Goal: Task Accomplishment & Management: Use online tool/utility

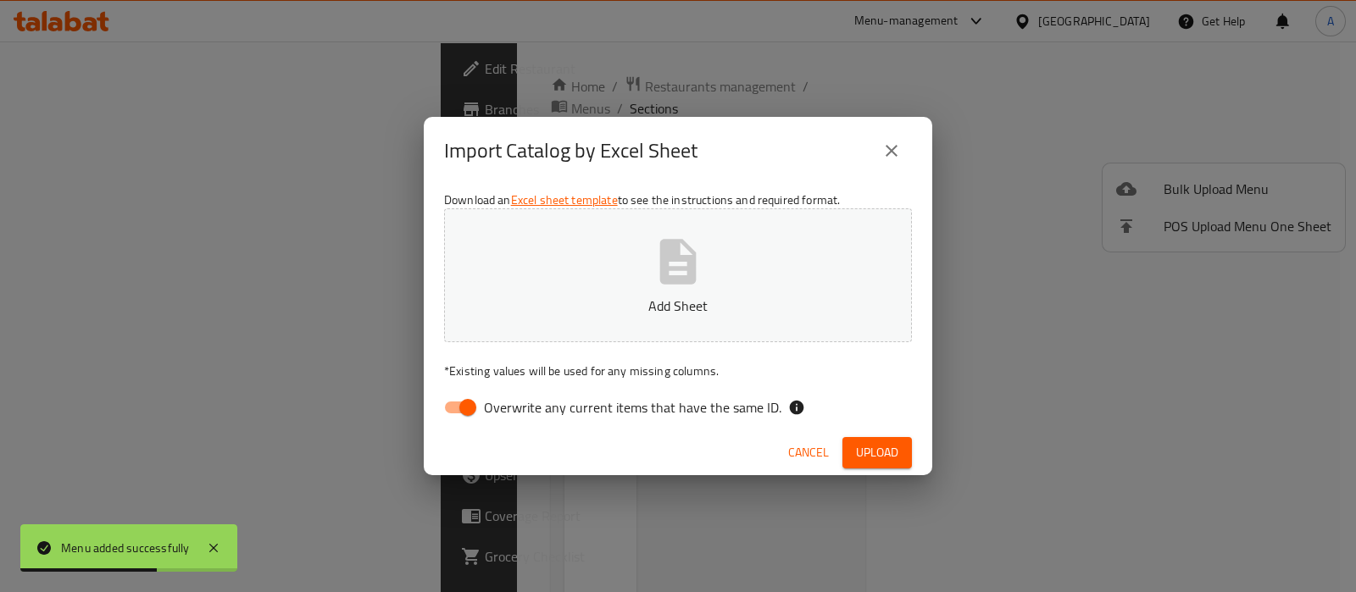
drag, startPoint x: 469, startPoint y: 402, endPoint x: 513, endPoint y: 378, distance: 50.0
click at [468, 402] on input "Overwrite any current items that have the same ID." at bounding box center [467, 408] width 97 height 32
checkbox input "false"
click at [669, 273] on icon "button" at bounding box center [678, 262] width 54 height 54
click at [899, 453] on button "Upload" at bounding box center [876, 452] width 69 height 31
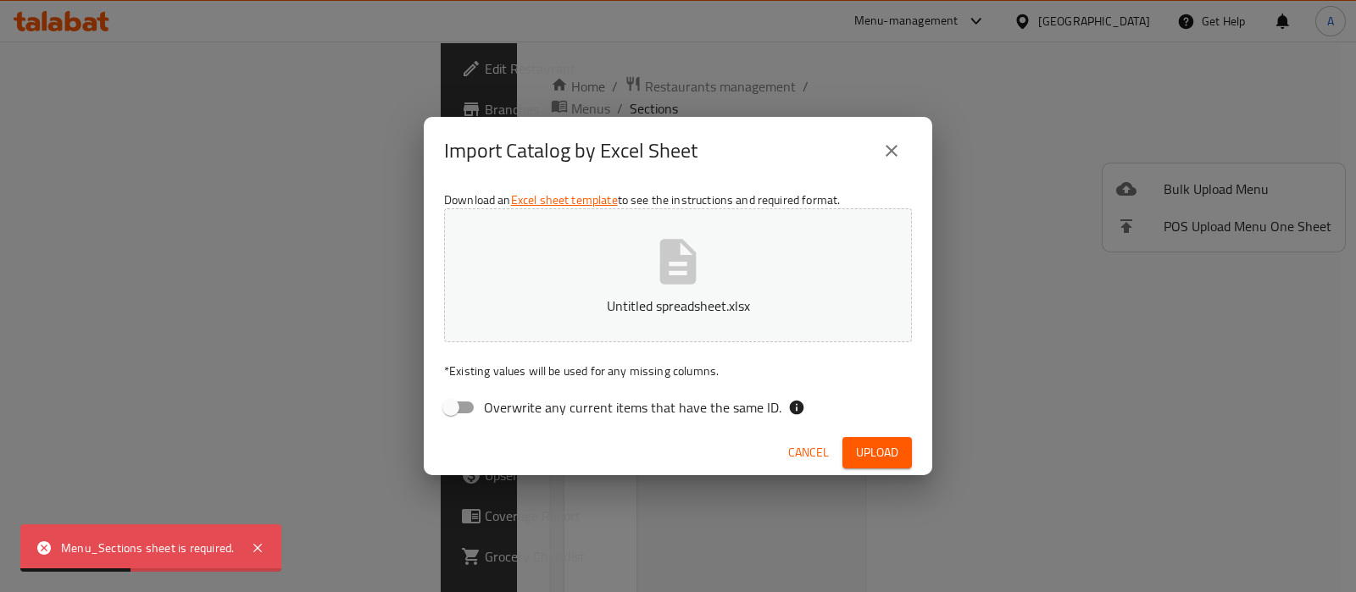
click at [801, 453] on span "Cancel" at bounding box center [808, 452] width 41 height 21
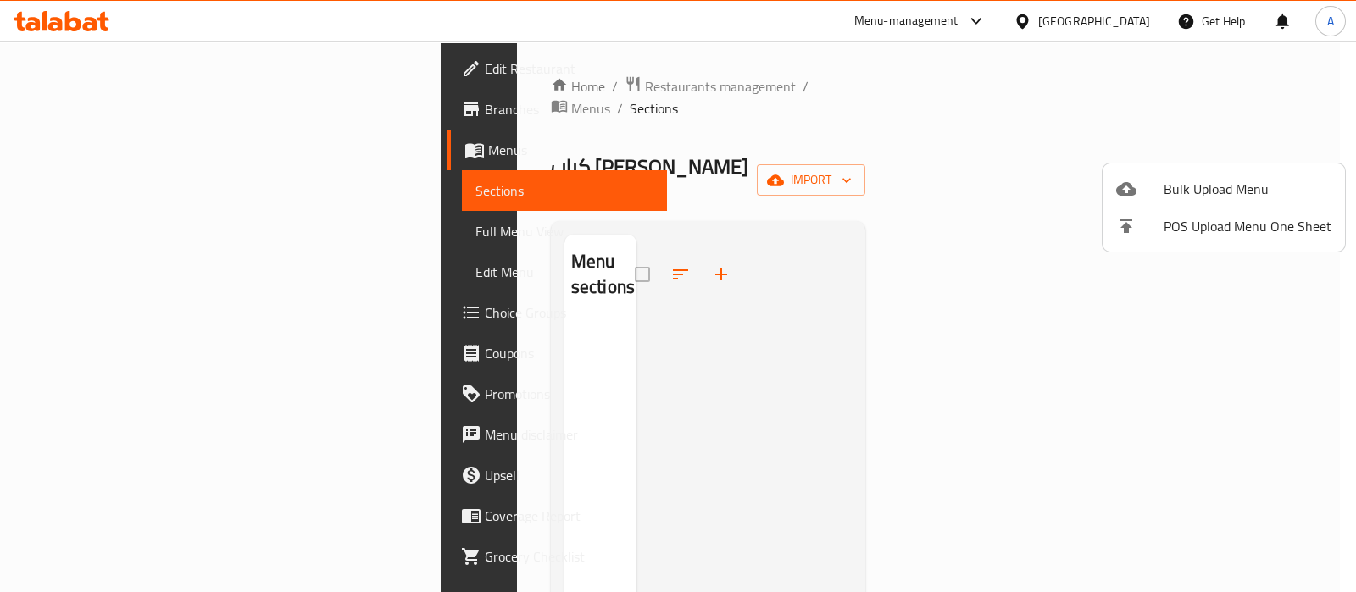
click at [1146, 197] on div at bounding box center [1139, 189] width 47 height 20
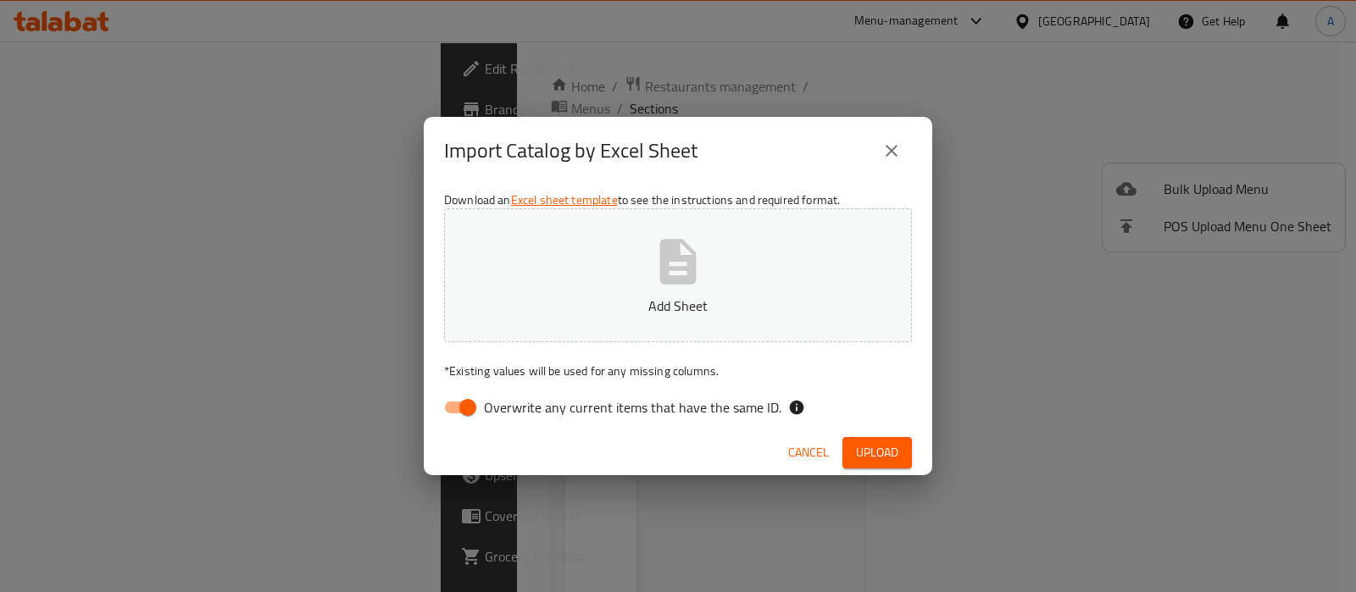
click at [602, 400] on span "Overwrite any current items that have the same ID." at bounding box center [632, 407] width 297 height 20
click at [516, 400] on input "Overwrite any current items that have the same ID." at bounding box center [467, 408] width 97 height 32
checkbox input "false"
click at [629, 300] on p "Add Sheet" at bounding box center [677, 306] width 415 height 20
click at [674, 269] on icon "button" at bounding box center [678, 261] width 36 height 45
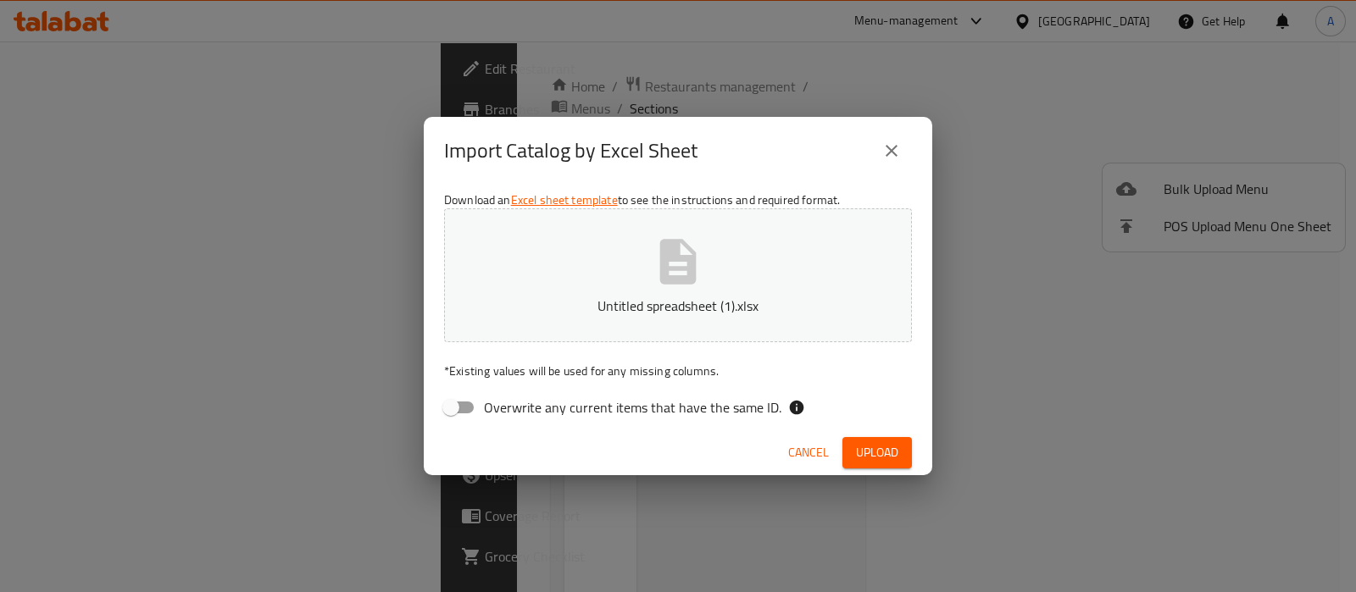
click at [868, 442] on span "Upload" at bounding box center [877, 452] width 42 height 21
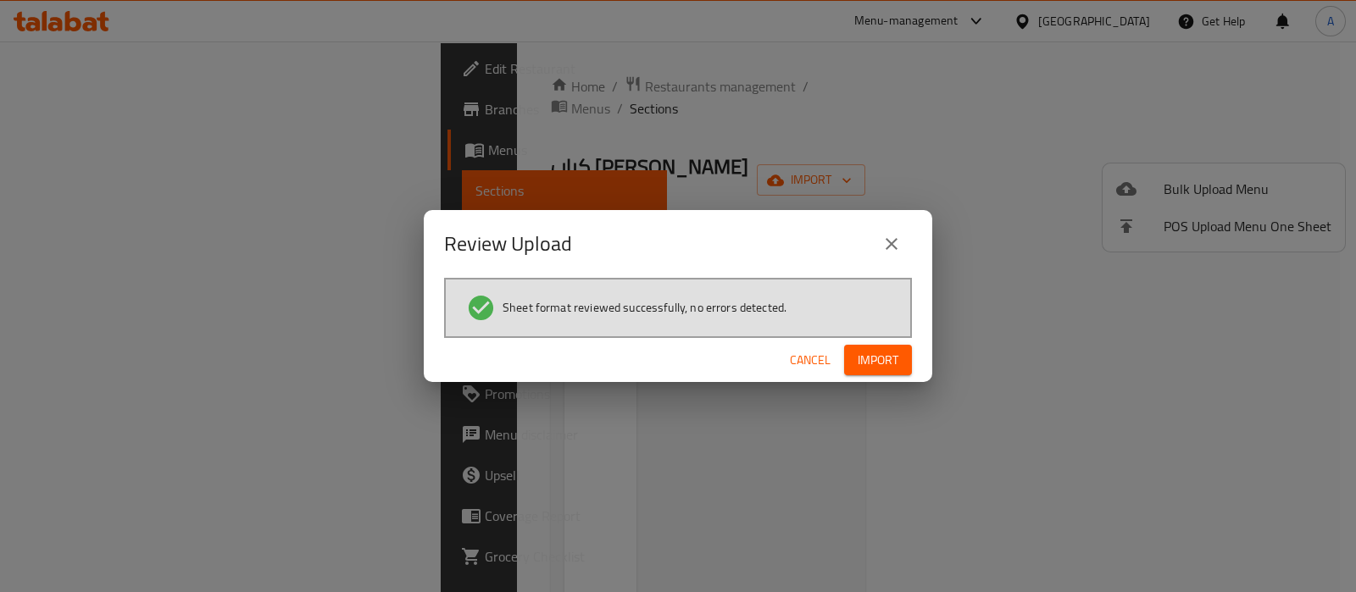
click at [881, 374] on button "Import" at bounding box center [878, 360] width 68 height 31
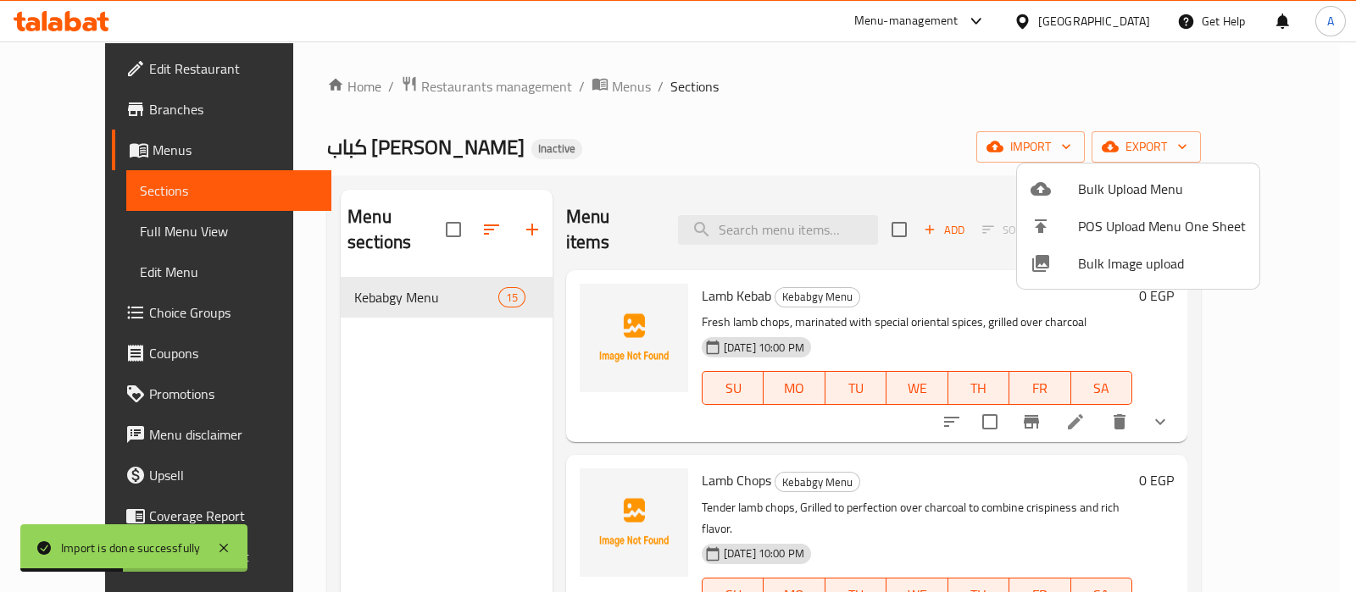
click at [123, 235] on div at bounding box center [678, 296] width 1356 height 592
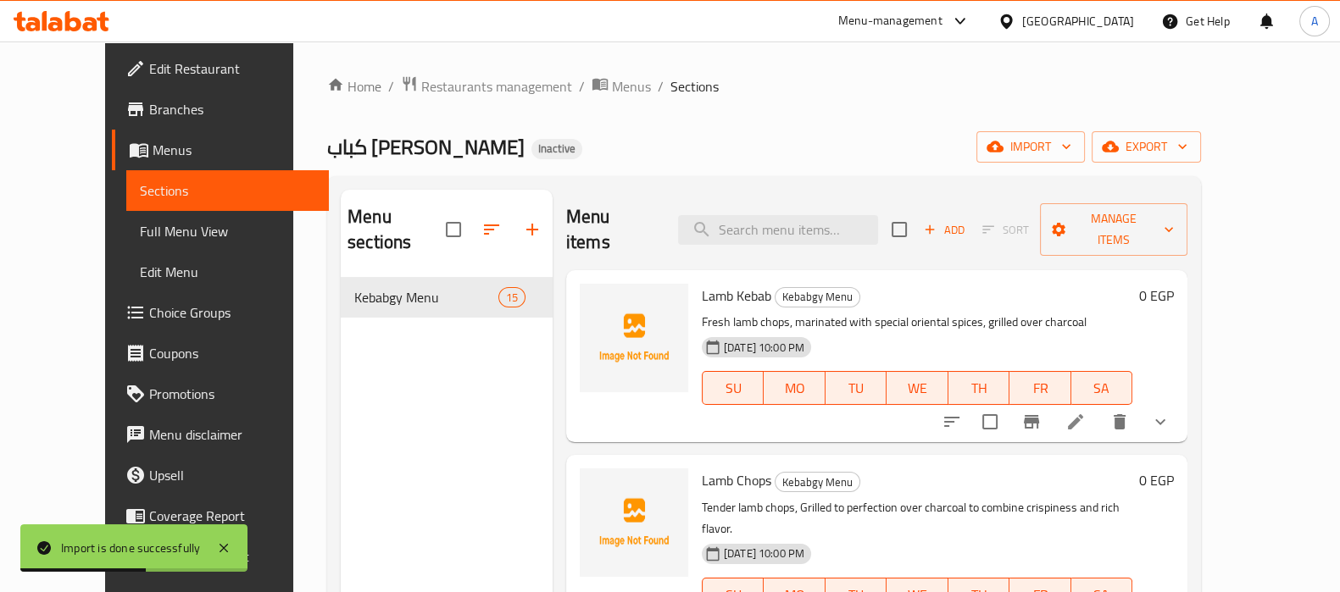
click at [140, 235] on span "Full Menu View" at bounding box center [227, 231] width 175 height 20
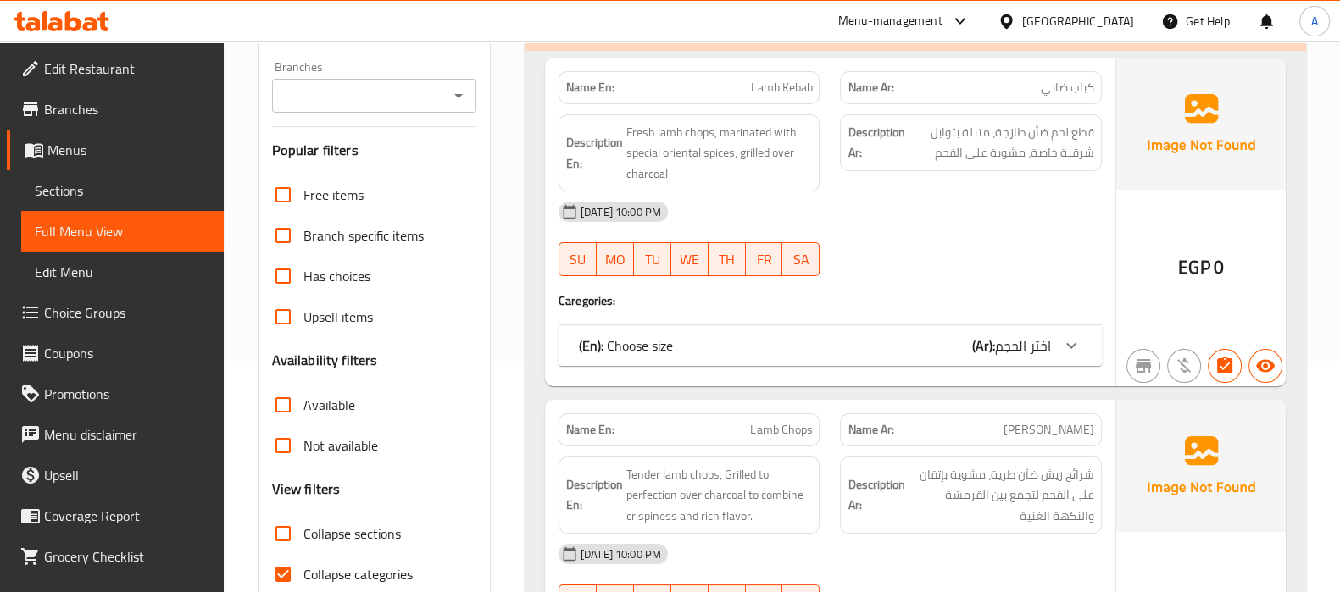
scroll to position [318, 0]
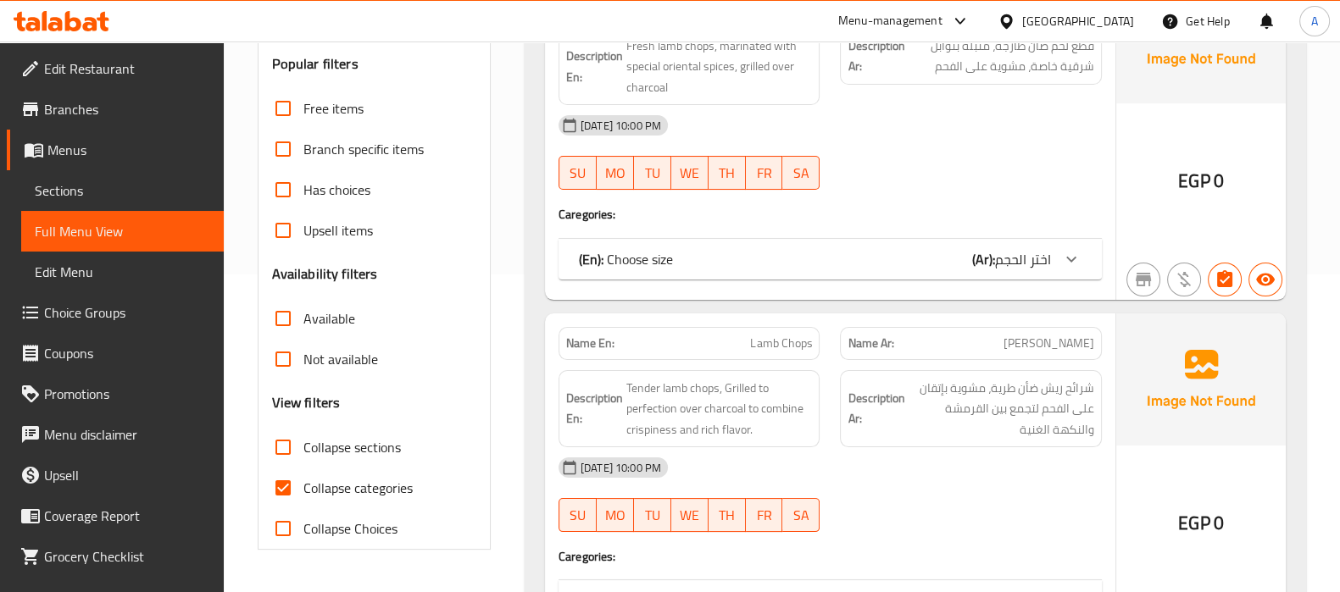
click at [309, 472] on label "Collapse categories" at bounding box center [338, 488] width 150 height 41
click at [303, 472] on input "Collapse categories" at bounding box center [283, 488] width 41 height 41
checkbox input "false"
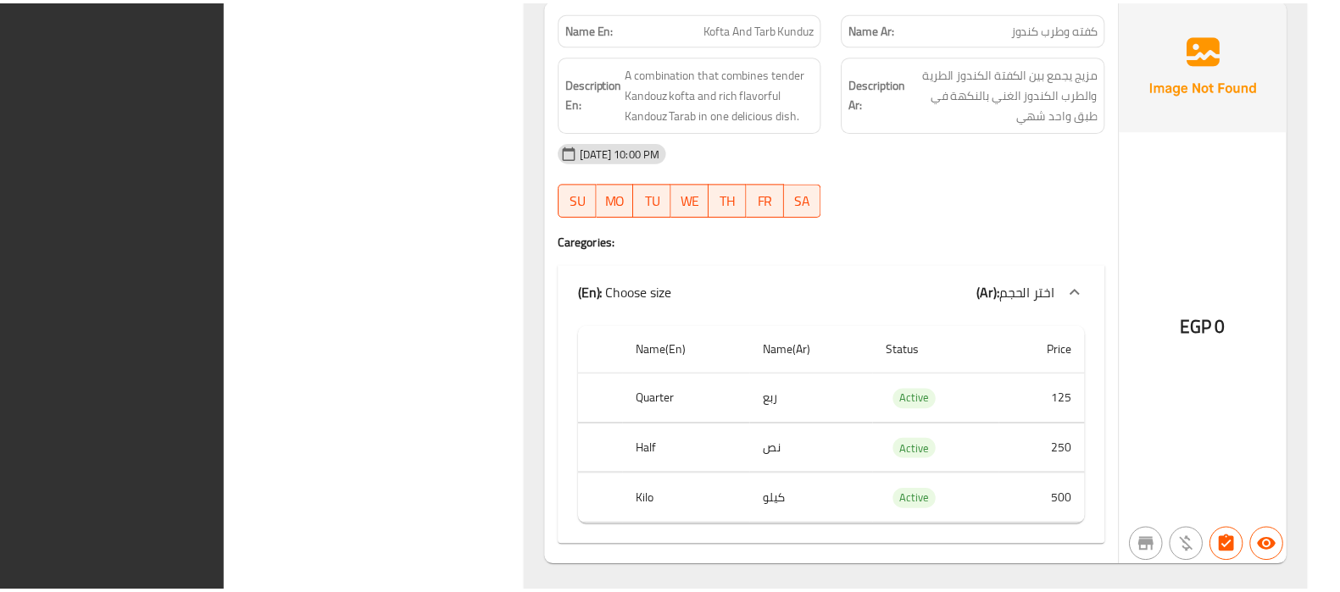
scroll to position [8447, 0]
